Goal: Task Accomplishment & Management: Manage account settings

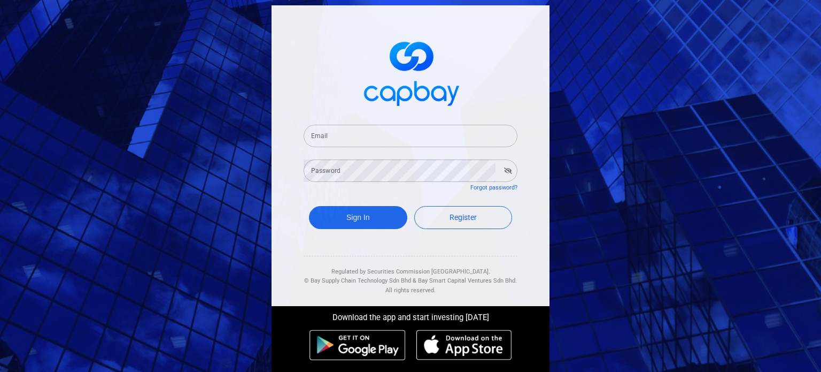
click at [445, 138] on input "Email" at bounding box center [411, 136] width 214 height 22
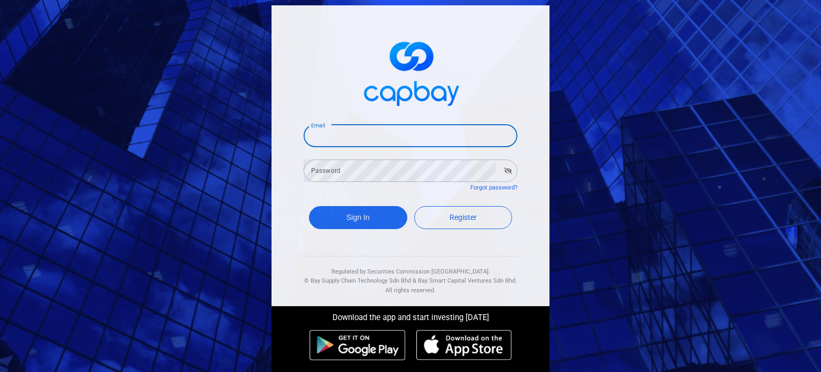
type input "jerryung99@yahoo.com"
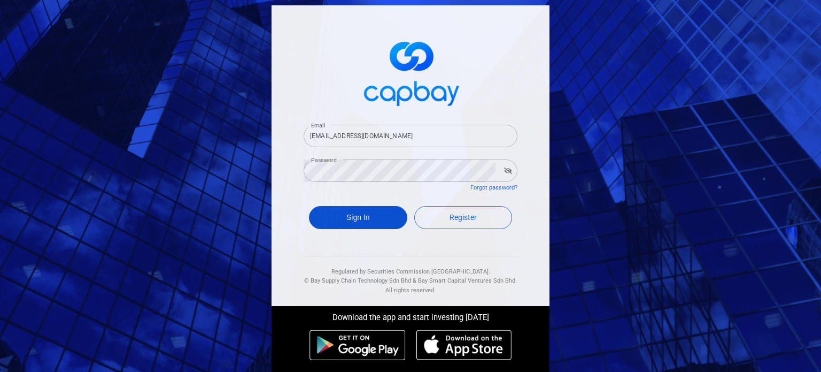
click at [325, 222] on button "Sign In" at bounding box center [358, 217] width 98 height 23
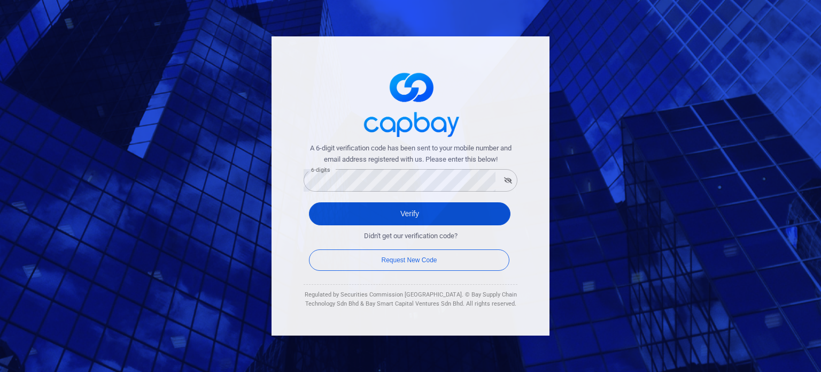
click at [403, 215] on button "Verify" at bounding box center [410, 213] width 202 height 23
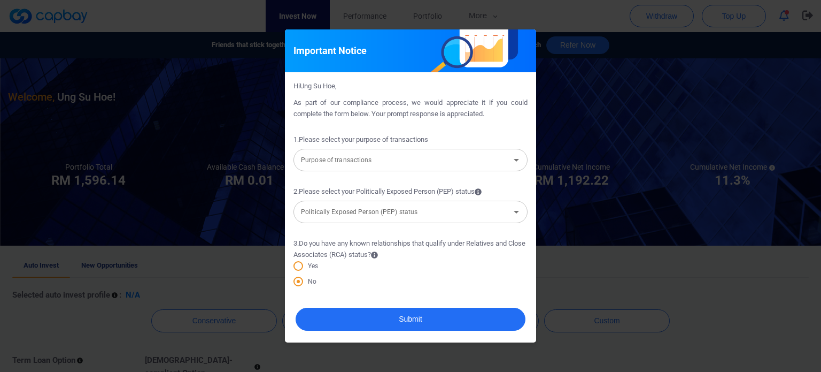
drag, startPoint x: 540, startPoint y: 196, endPoint x: 572, endPoint y: 250, distance: 62.1
click at [598, 261] on div "Important Notice Hi Ung Su Hoe , As part of our compliance process, we would ap…" at bounding box center [410, 186] width 821 height 372
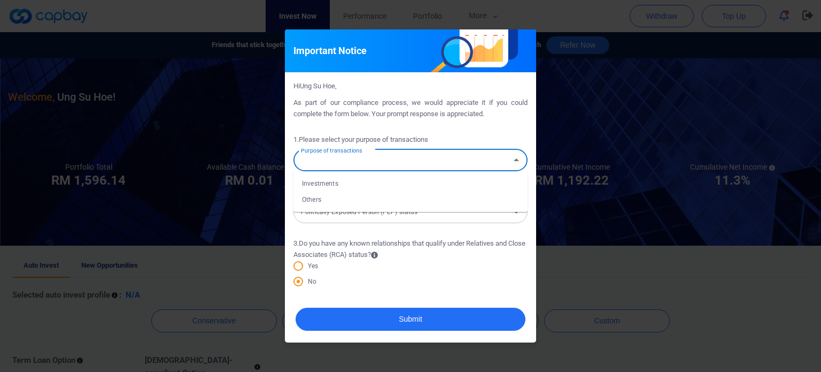
click at [485, 162] on input "Purpose of transactions" at bounding box center [402, 160] width 210 height 20
click at [459, 190] on li "Investments" at bounding box center [411, 183] width 234 height 16
type input "Investments"
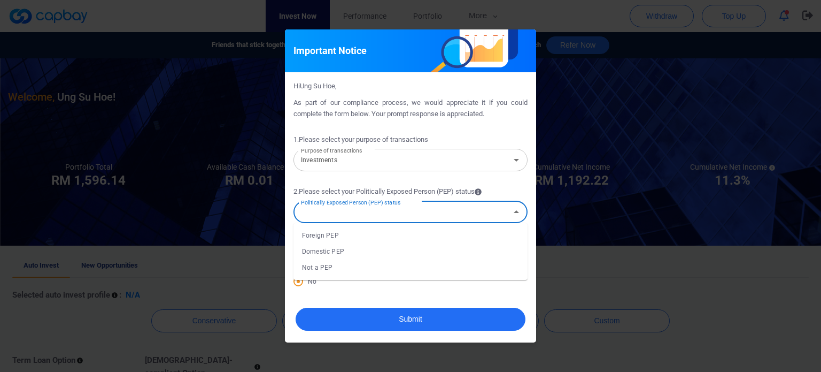
click at [484, 214] on input "Politically Exposed Person (PEP) status" at bounding box center [402, 212] width 210 height 20
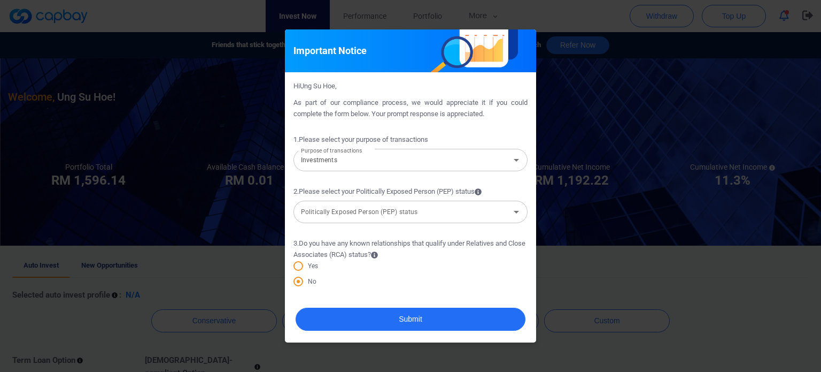
click at [565, 264] on div "Important Notice Hi Ung Su Hoe , As part of our compliance process, we would ap…" at bounding box center [410, 186] width 821 height 372
click at [498, 213] on input "Politically Exposed Person (PEP) status" at bounding box center [402, 212] width 210 height 20
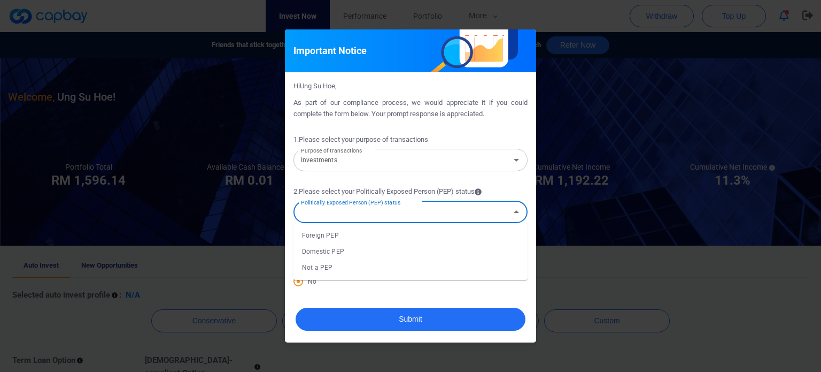
click at [476, 265] on li "Not a PEP" at bounding box center [411, 267] width 234 height 16
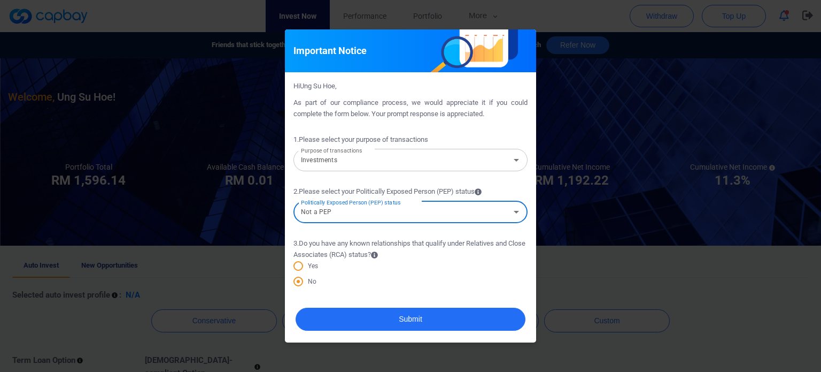
type input "Not a PEP"
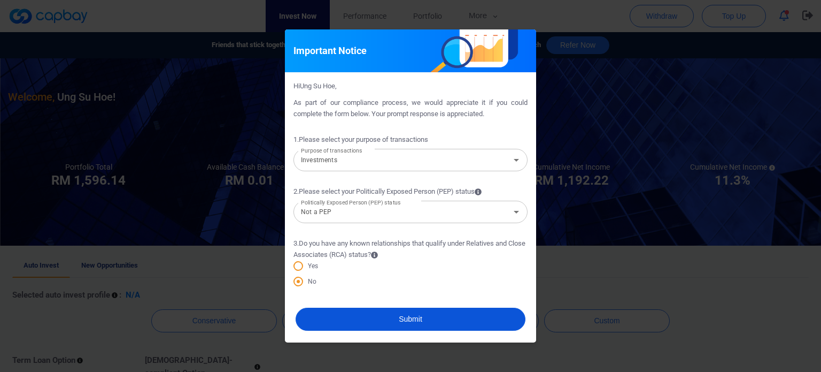
click at [349, 312] on button "Submit" at bounding box center [411, 318] width 230 height 23
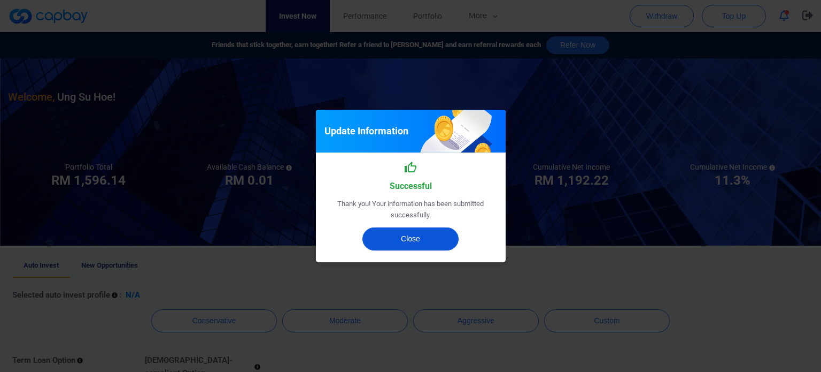
click at [395, 241] on button "Close" at bounding box center [411, 238] width 96 height 23
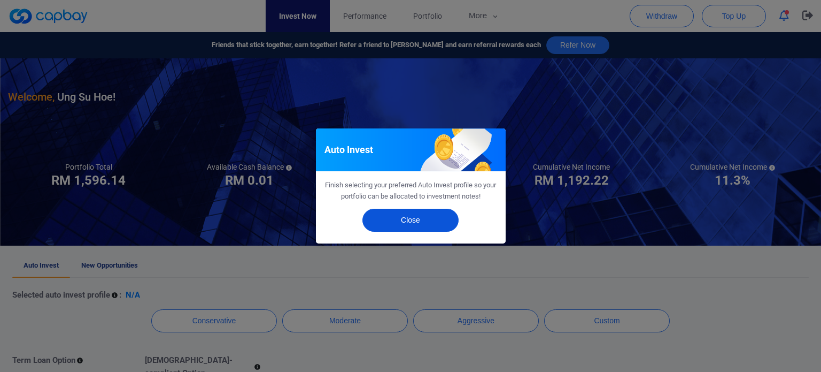
click at [398, 221] on button "Close" at bounding box center [411, 220] width 96 height 23
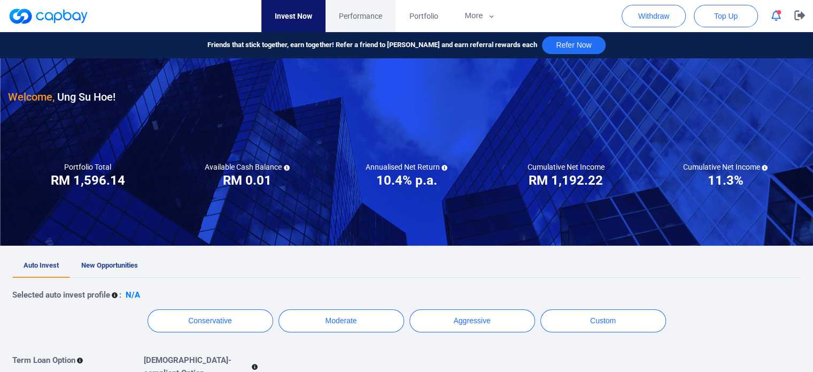
click at [358, 12] on span "Performance" at bounding box center [360, 16] width 43 height 12
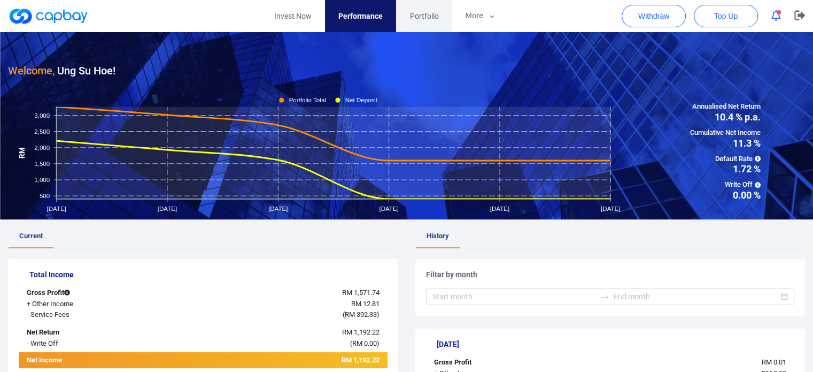
click at [428, 14] on span "Portfolio" at bounding box center [424, 16] width 29 height 12
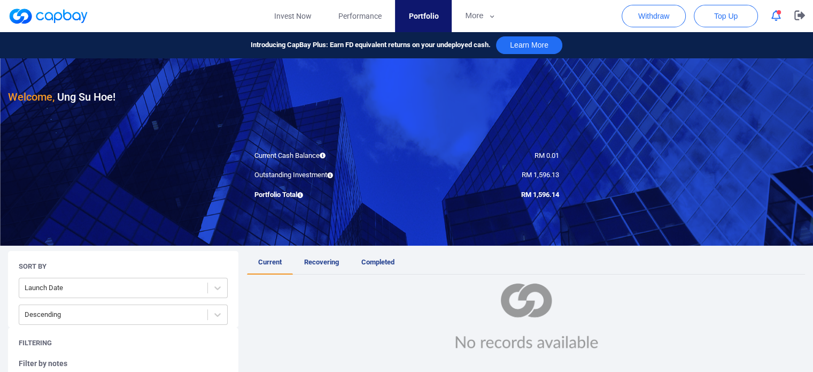
scroll to position [107, 0]
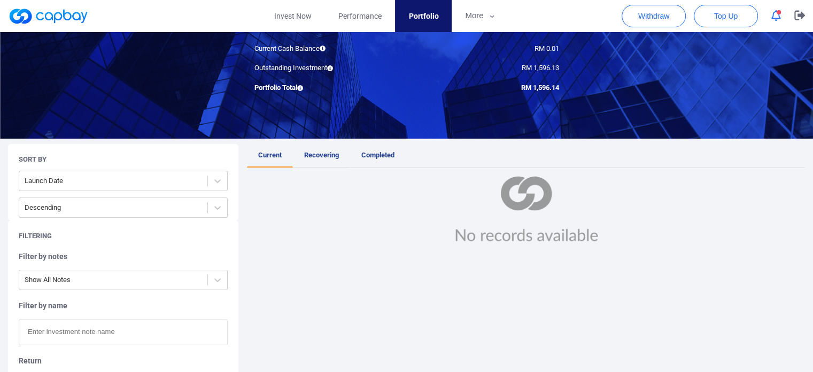
click at [321, 153] on span "Recovering" at bounding box center [321, 155] width 35 height 8
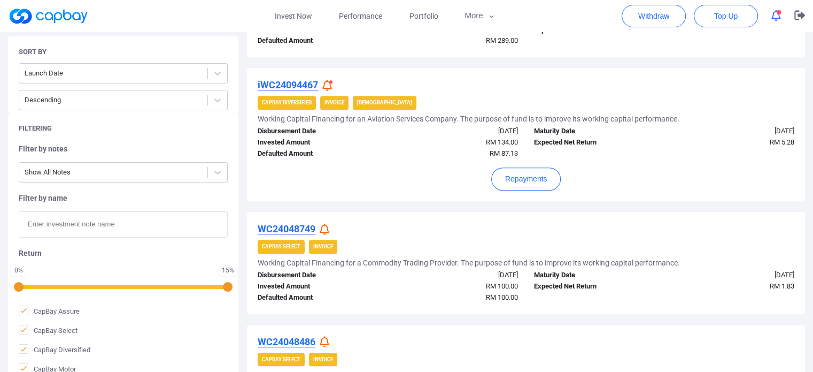
scroll to position [506, 0]
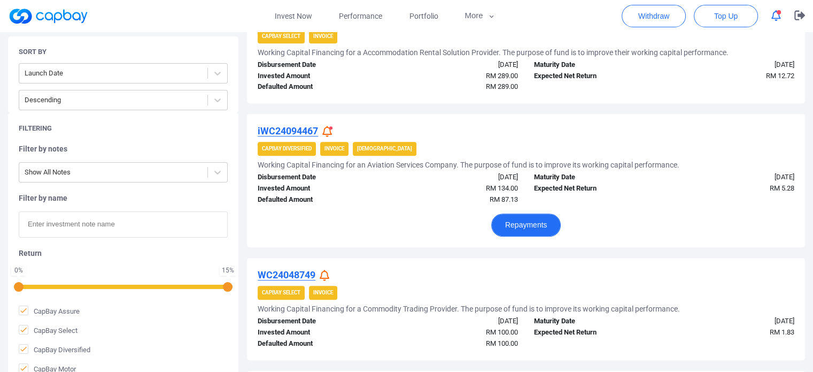
click at [520, 228] on button "Repayments" at bounding box center [526, 224] width 70 height 23
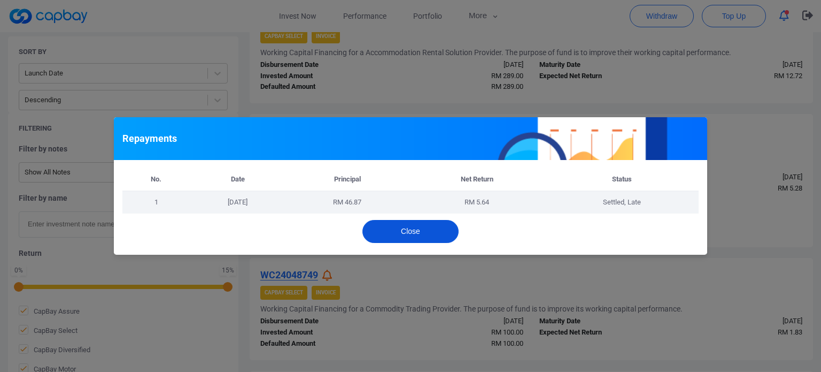
click at [436, 232] on button "Close" at bounding box center [411, 231] width 96 height 23
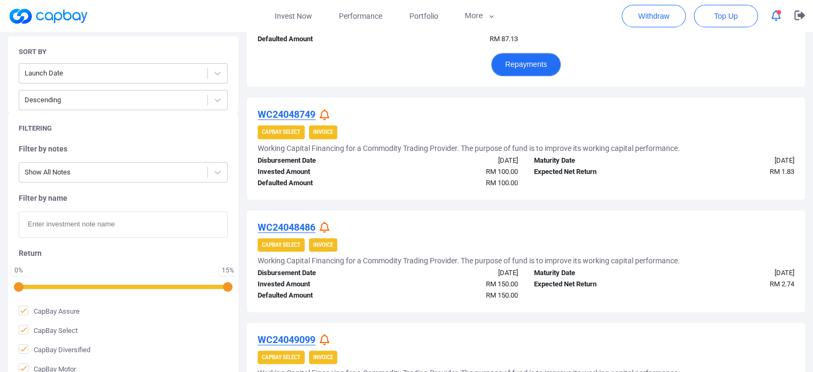
scroll to position [345, 0]
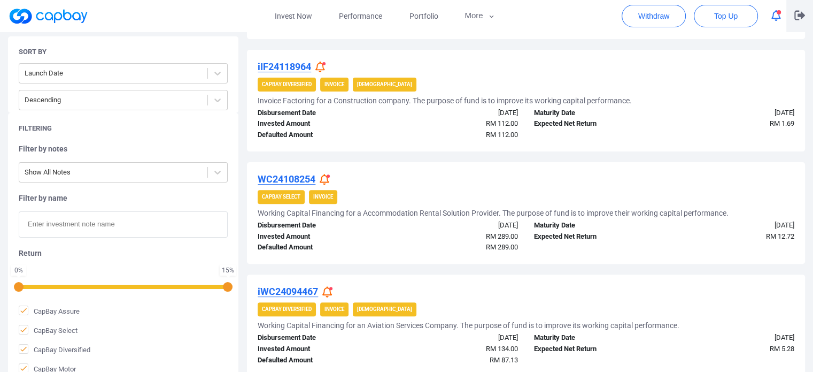
click at [799, 12] on icon "button" at bounding box center [800, 15] width 11 height 10
